Goal: Transaction & Acquisition: Purchase product/service

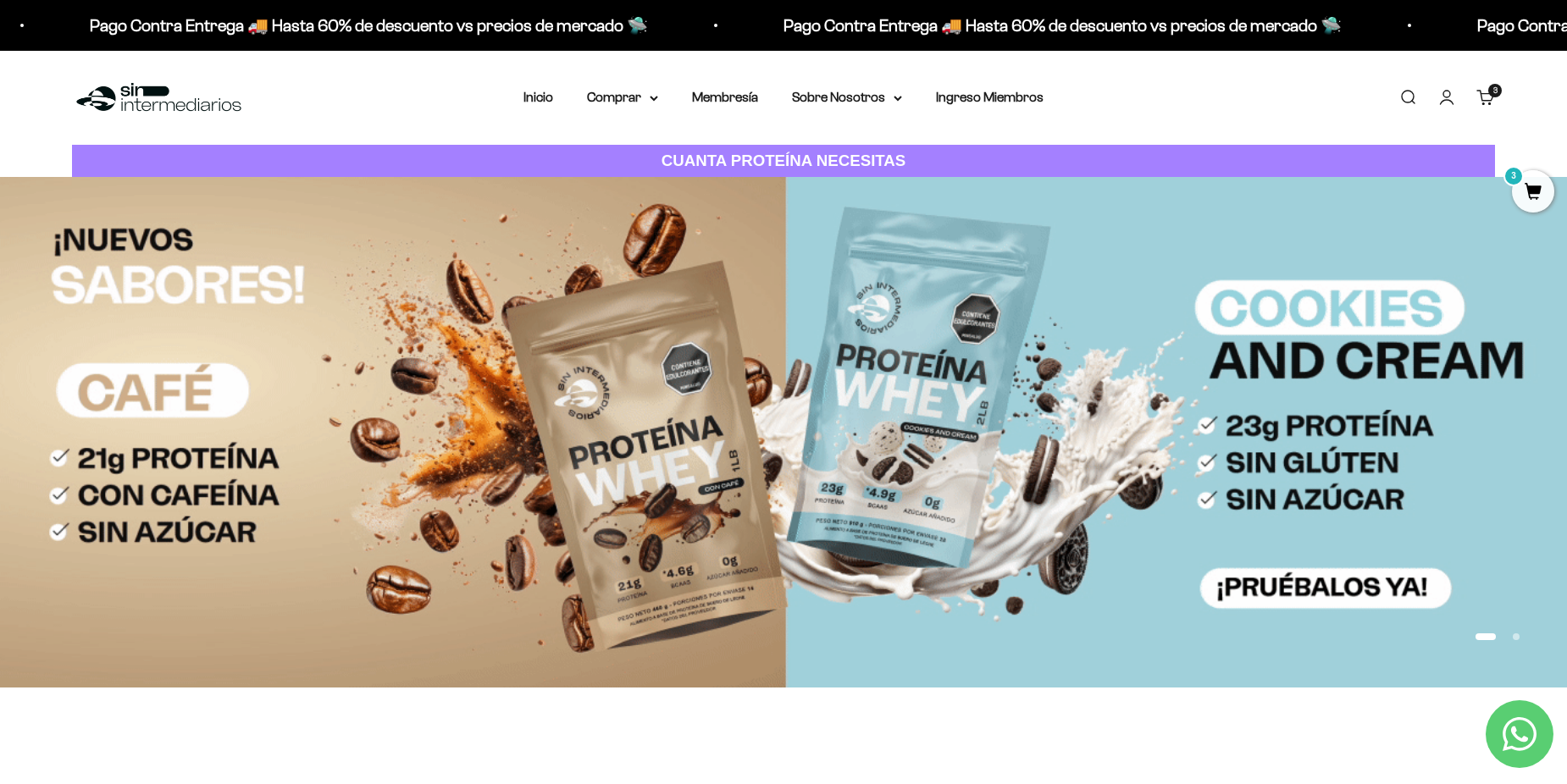
click at [1480, 89] on link "Carrito 3 artículos 3" at bounding box center [1486, 98] width 19 height 19
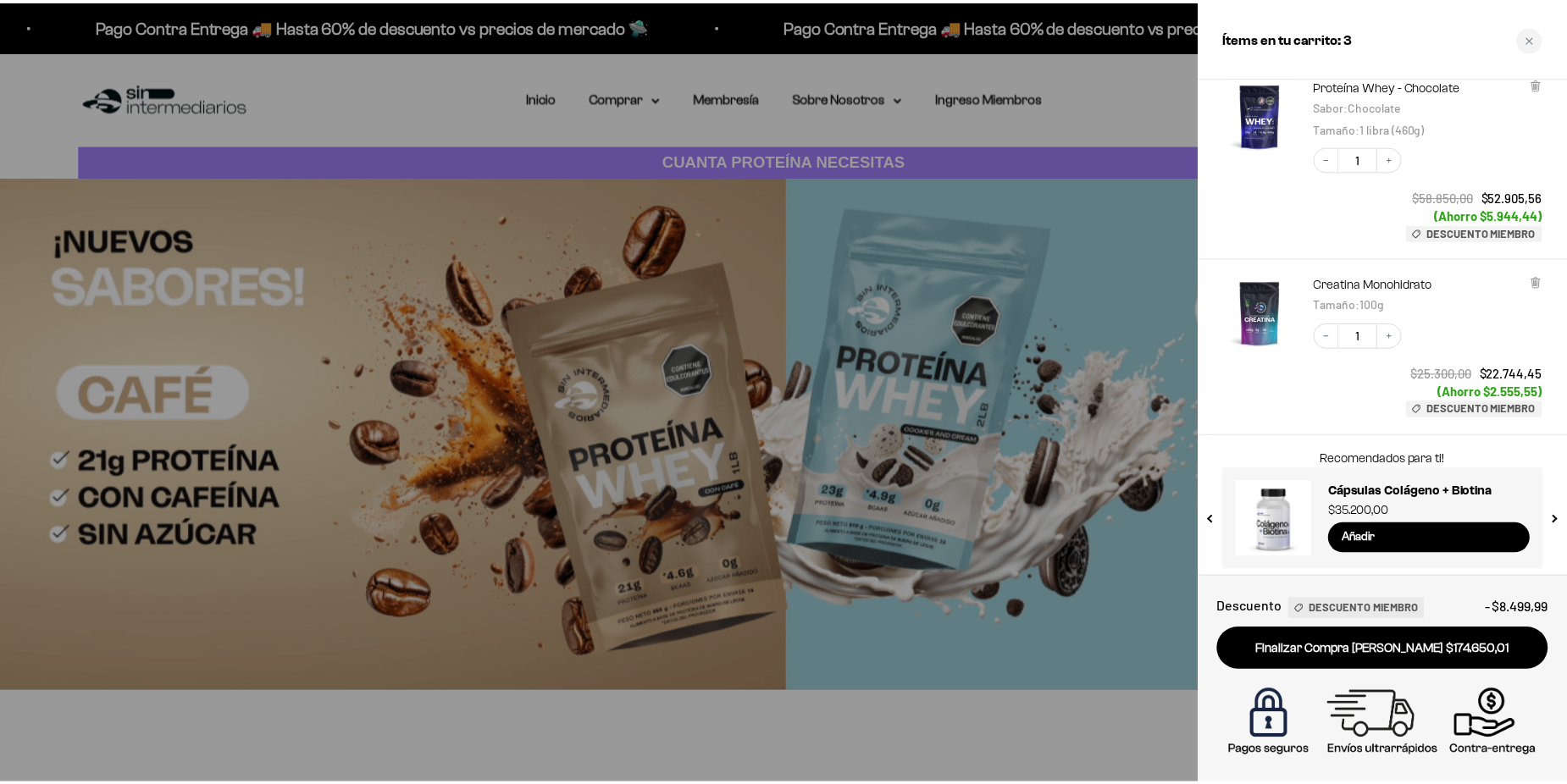
scroll to position [228, 0]
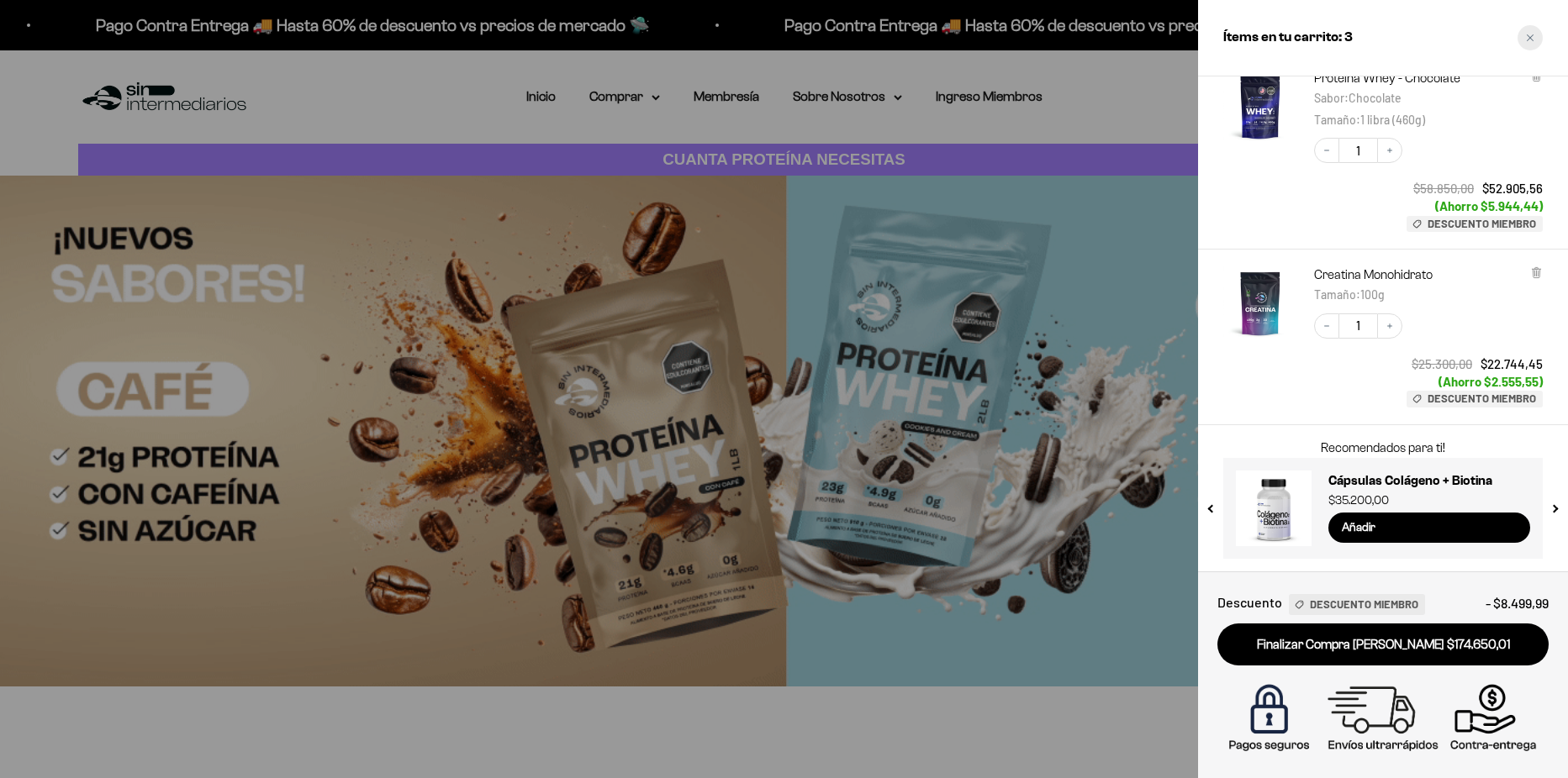
click at [1535, 34] on div "Close cart" at bounding box center [1529, 37] width 25 height 25
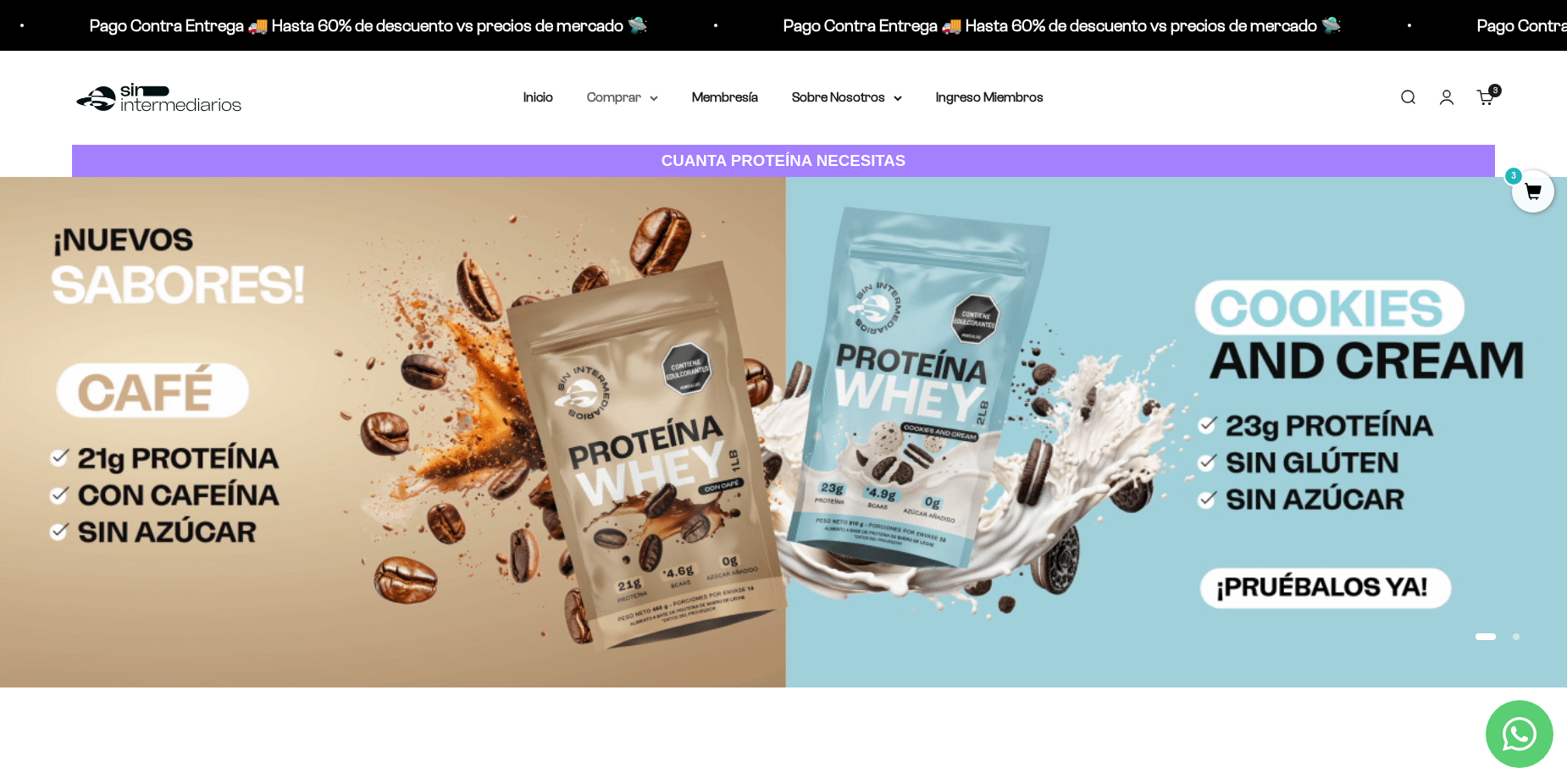
click at [645, 100] on summary "Comprar" at bounding box center [623, 98] width 71 height 22
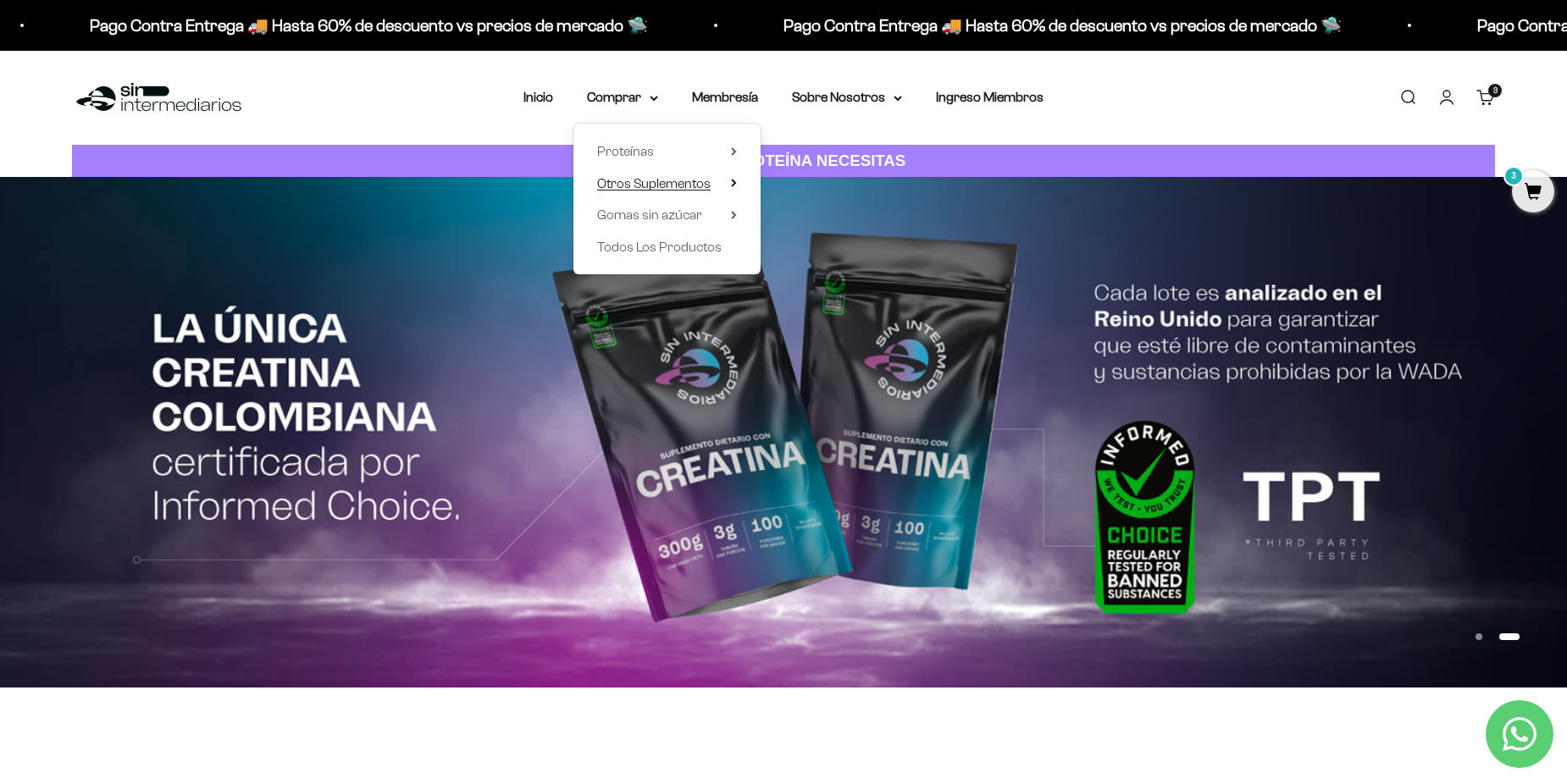
click at [725, 184] on summary "Otros Suplementos" at bounding box center [667, 184] width 140 height 22
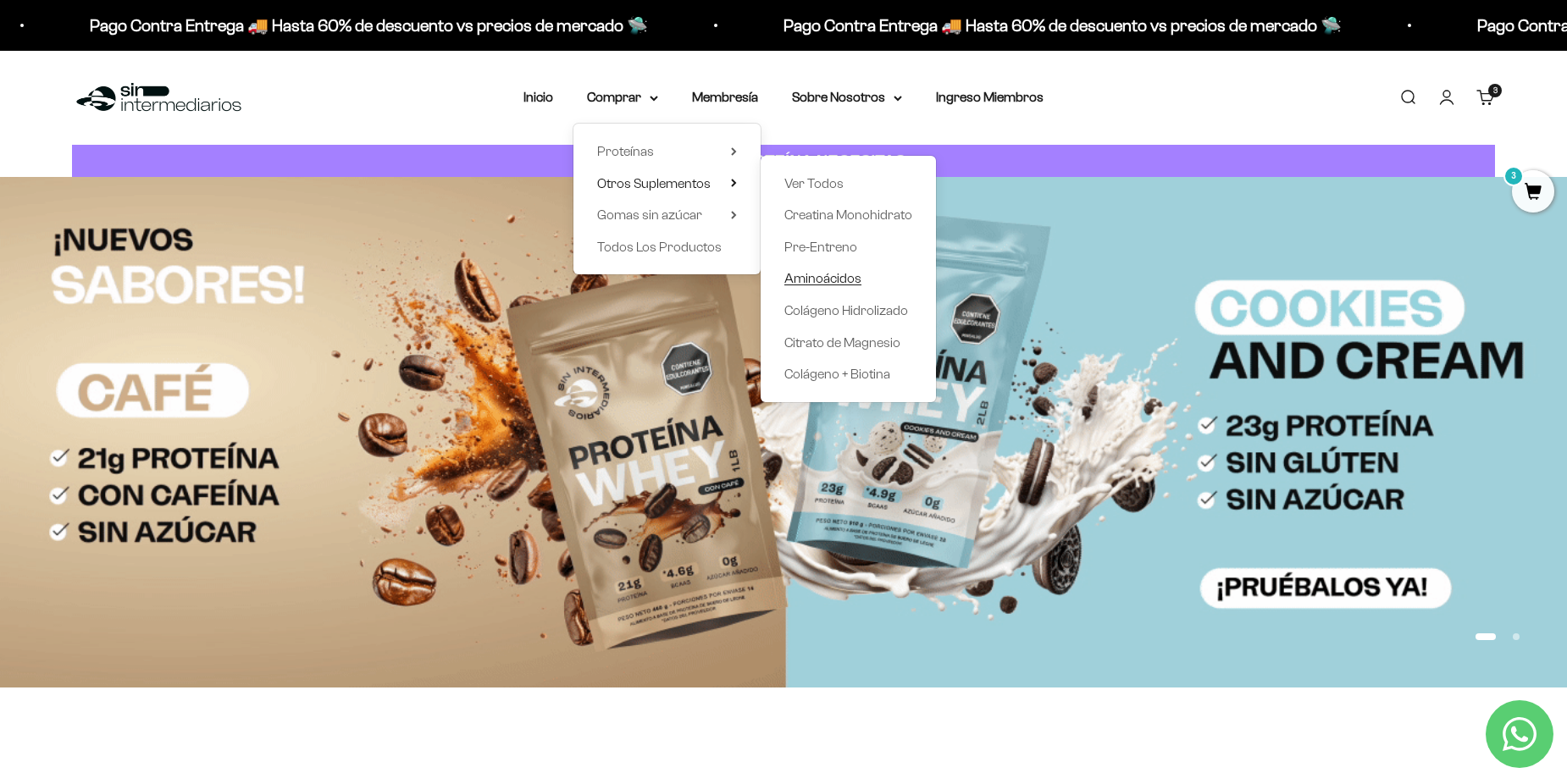
click at [817, 282] on span "Aminoácidos" at bounding box center [823, 277] width 77 height 14
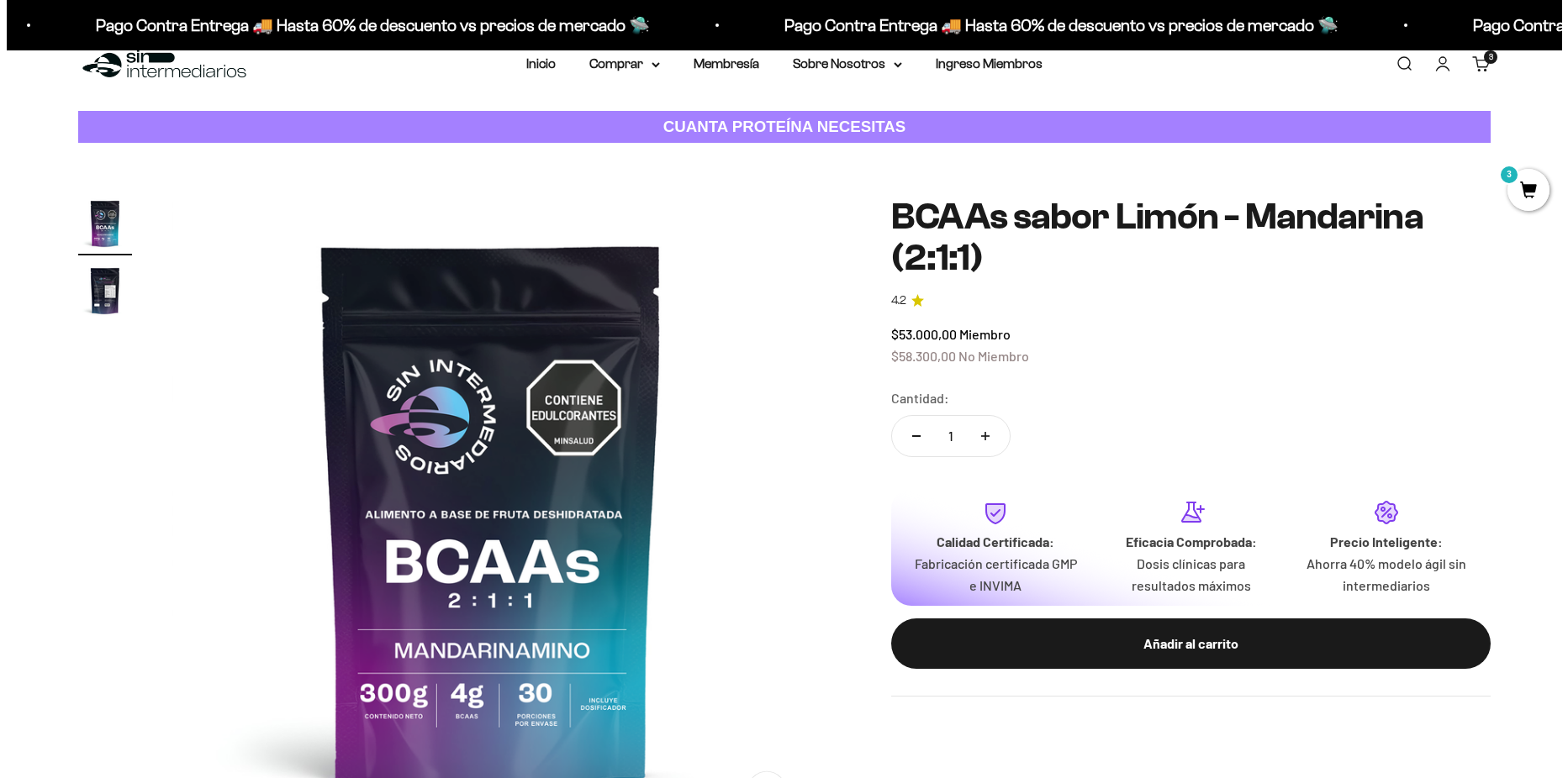
scroll to position [84, 0]
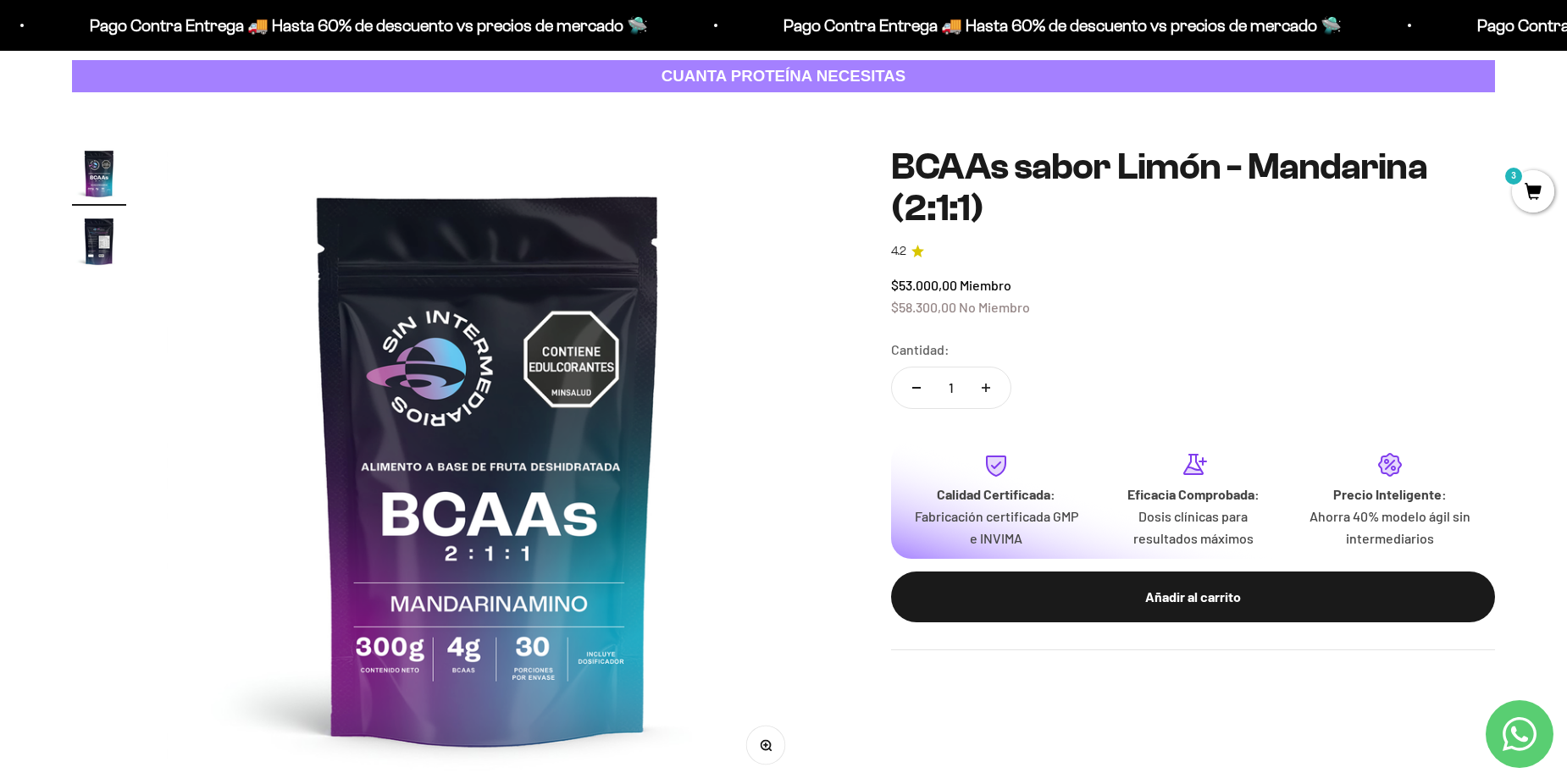
click at [995, 393] on button "Aumentar cantidad" at bounding box center [985, 388] width 49 height 41
click at [913, 390] on button "Reducir cantidad" at bounding box center [917, 388] width 49 height 41
type input "1"
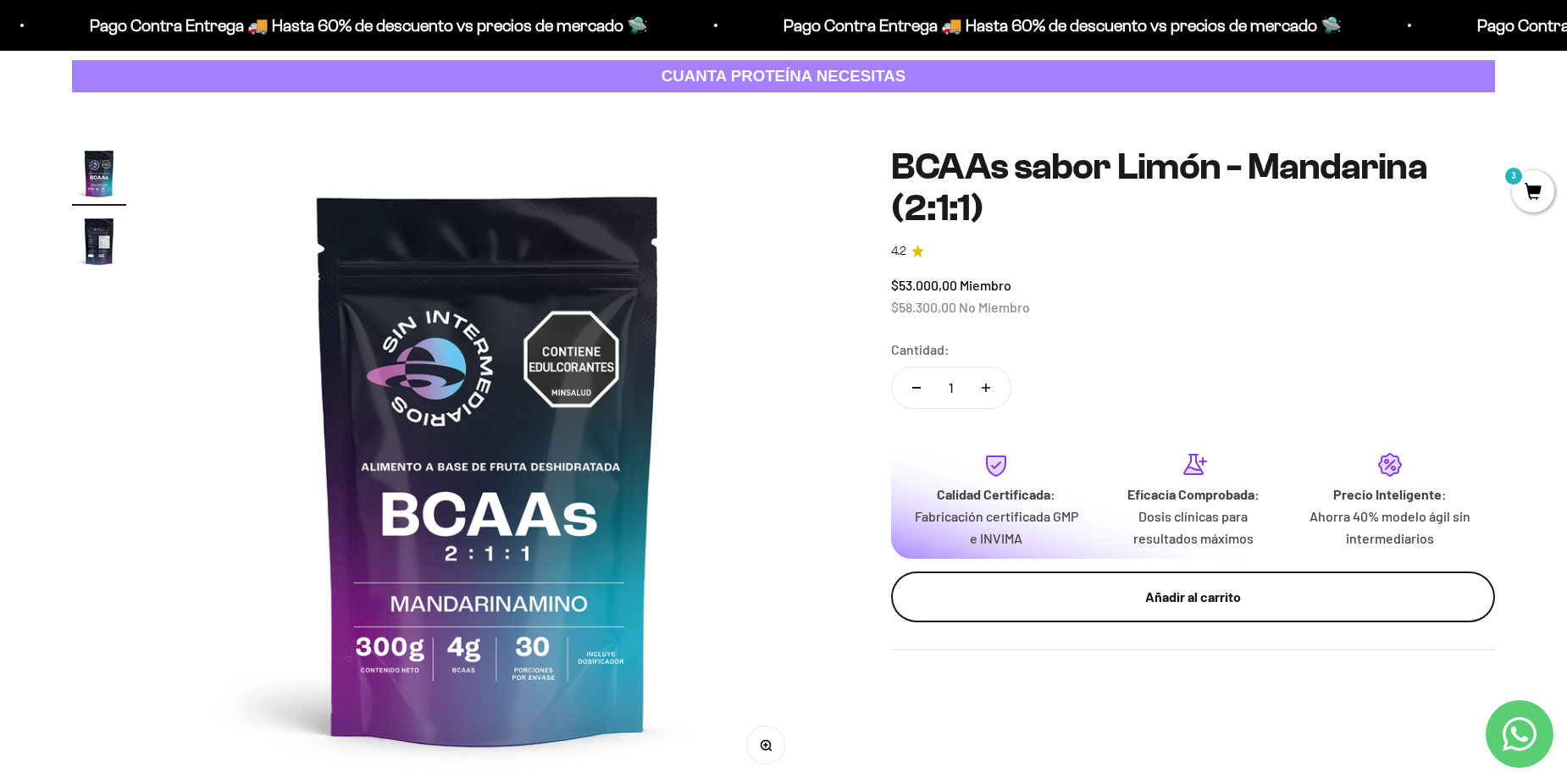
click at [1075, 587] on div "Añadir al carrito" at bounding box center [1193, 597] width 536 height 22
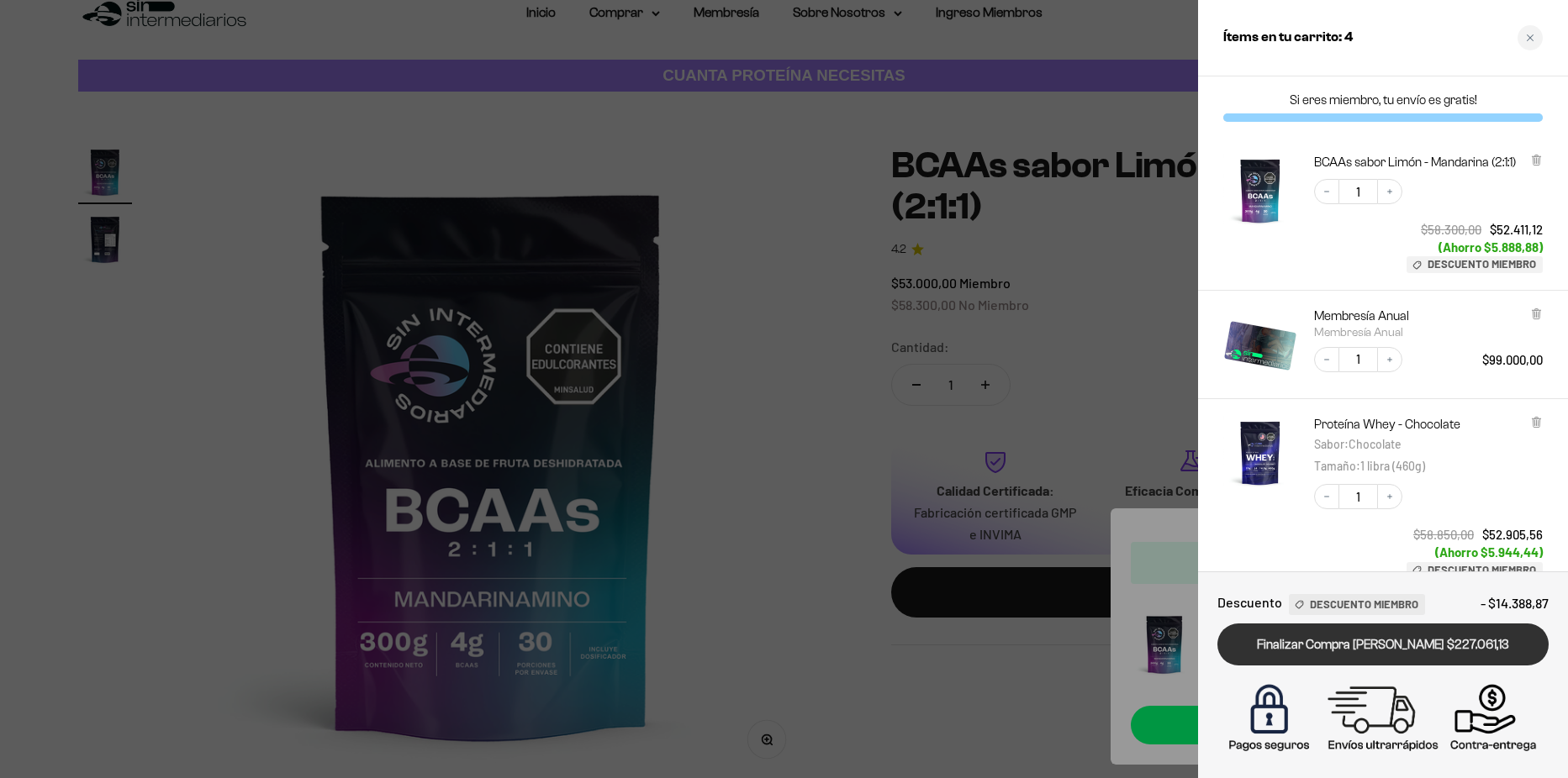
click at [1384, 656] on link "Finalizar Compra Segura $227.061,13" at bounding box center [1382, 645] width 332 height 42
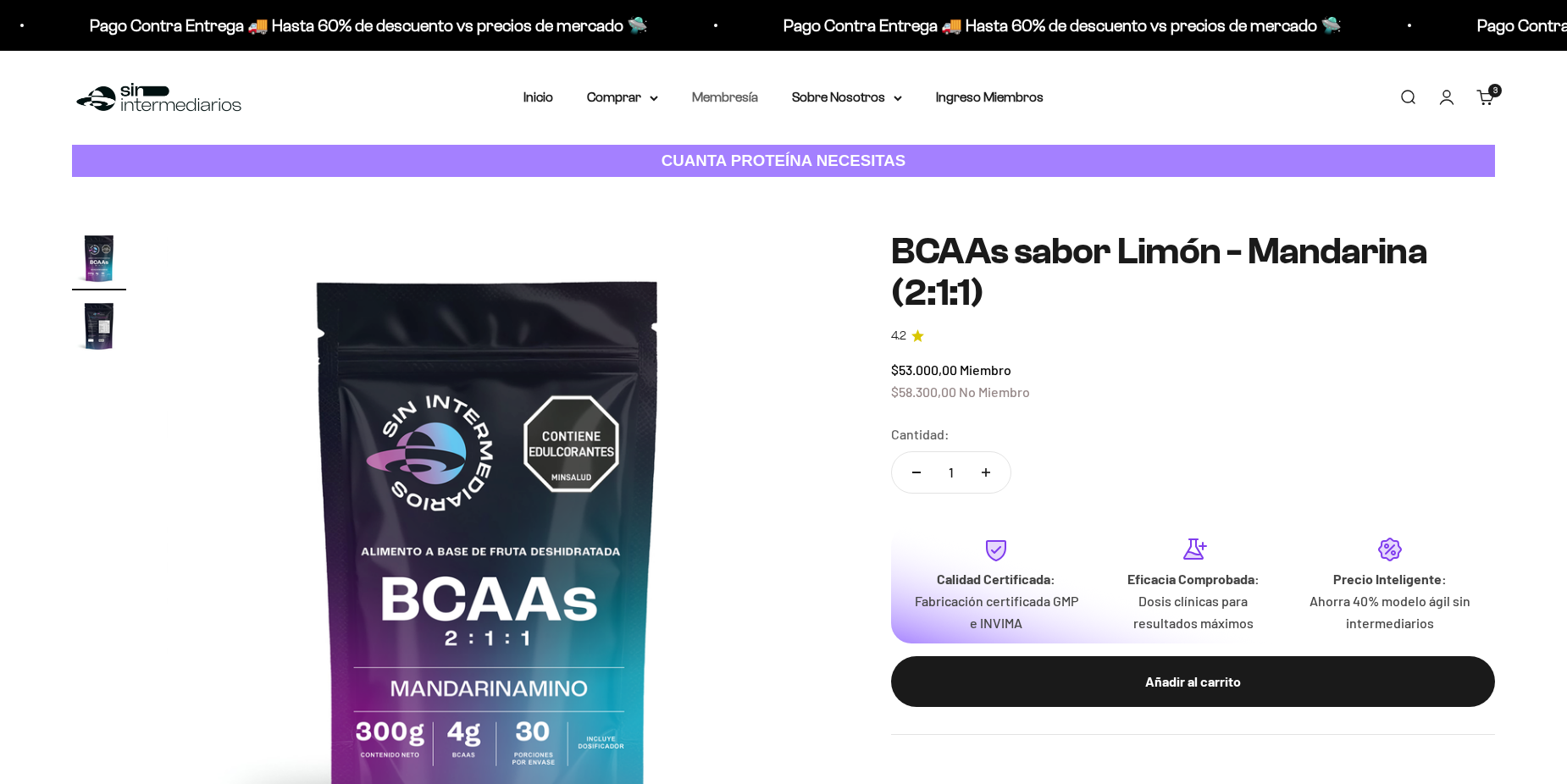
click at [724, 99] on link "Membresía" at bounding box center [725, 97] width 66 height 14
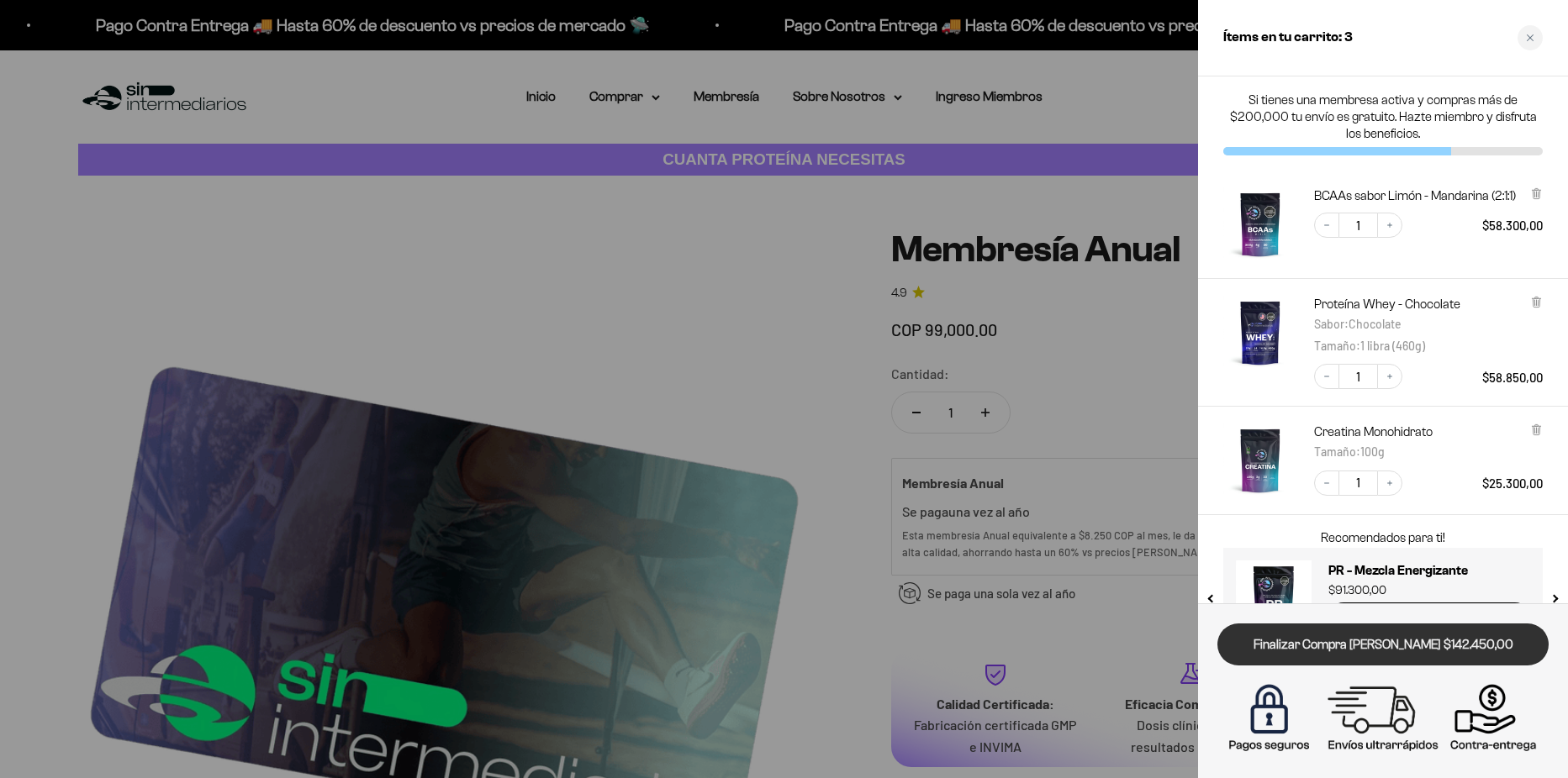
click at [1456, 649] on link "Finalizar Compra Segura $142.450,00" at bounding box center [1382, 645] width 332 height 42
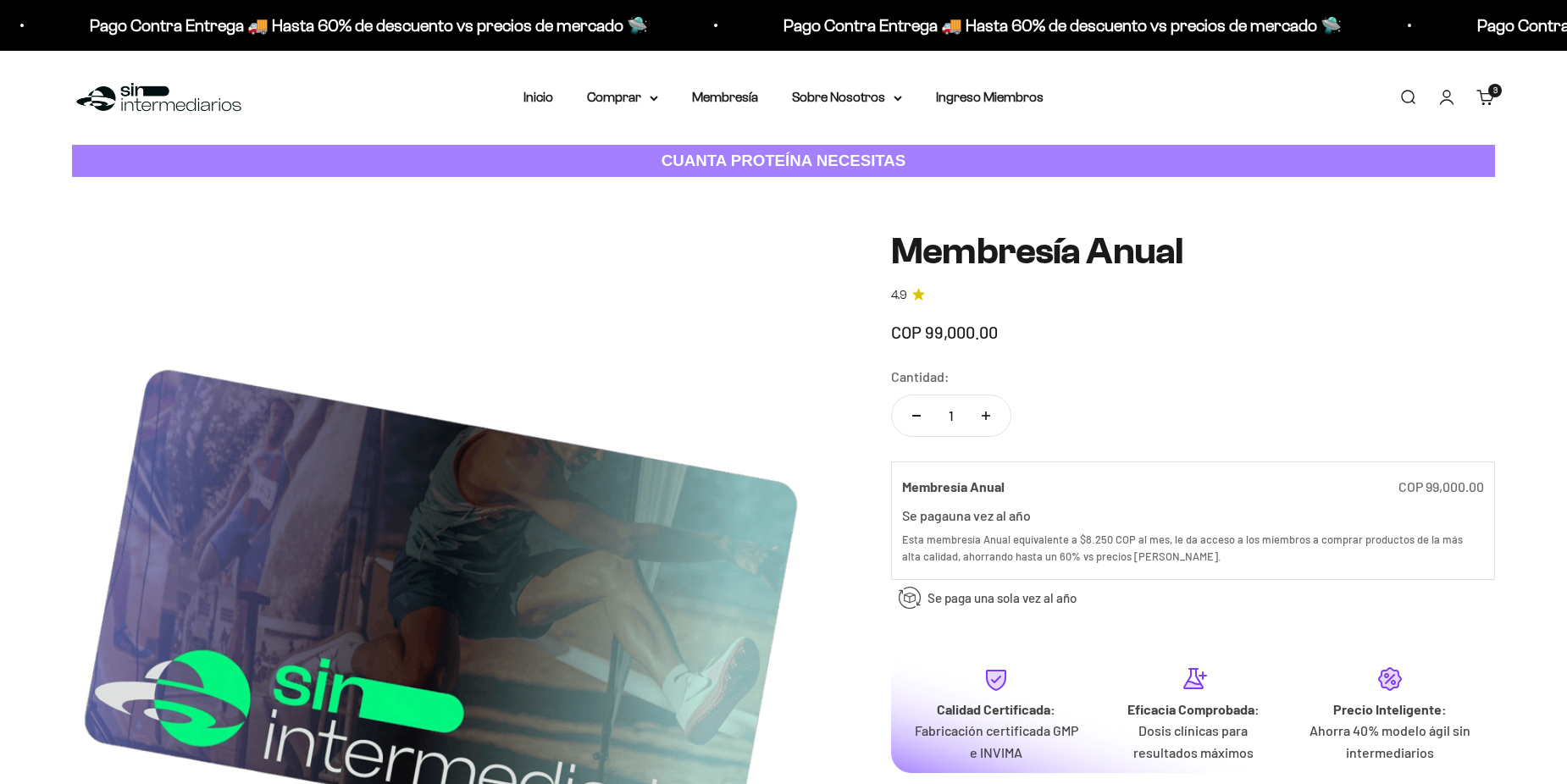
click at [1227, 632] on safe-sticky "Membresía Anual 4.9 COP 99,000.00 Calidad de líder, precio inteligente. ¿Cómo l…" at bounding box center [1193, 548] width 604 height 633
